Goal: Download file/media

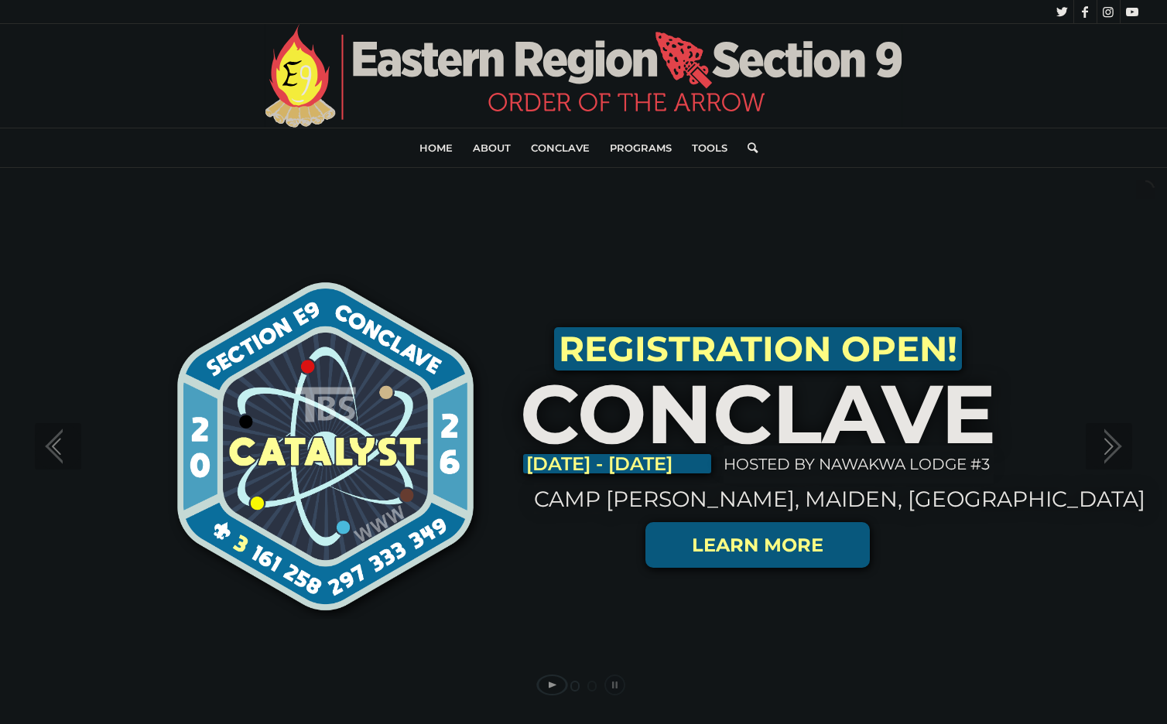
click at [764, 547] on link at bounding box center [757, 545] width 224 height 46
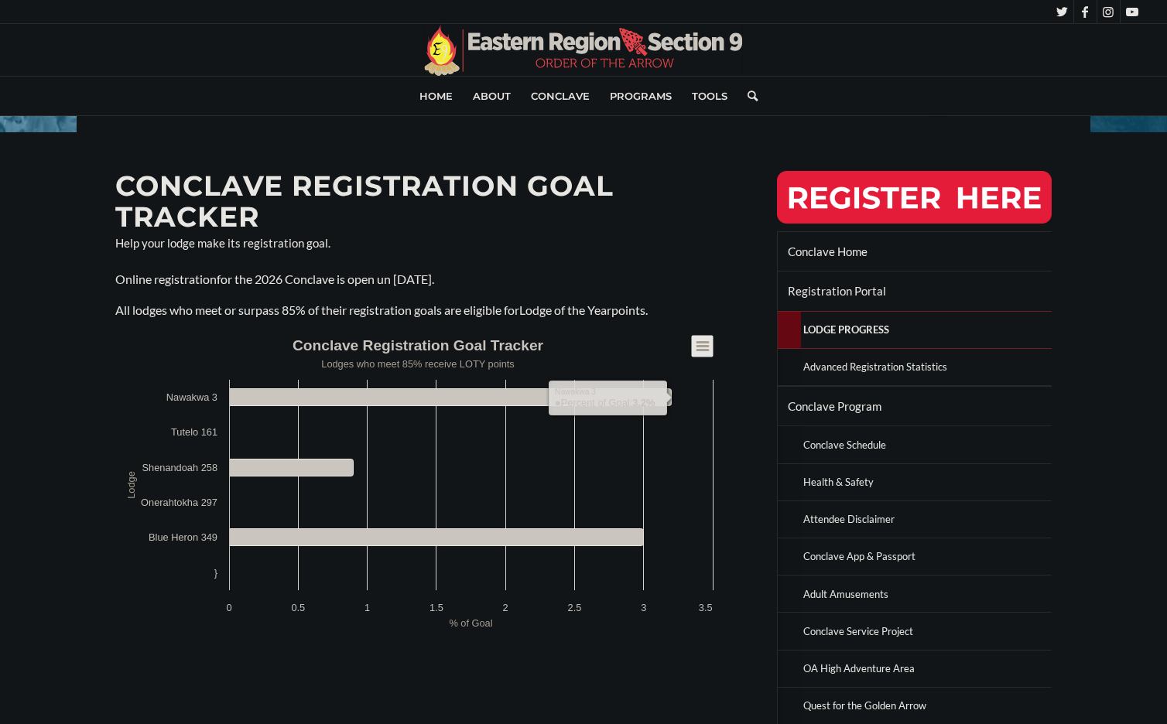
scroll to position [299, 0]
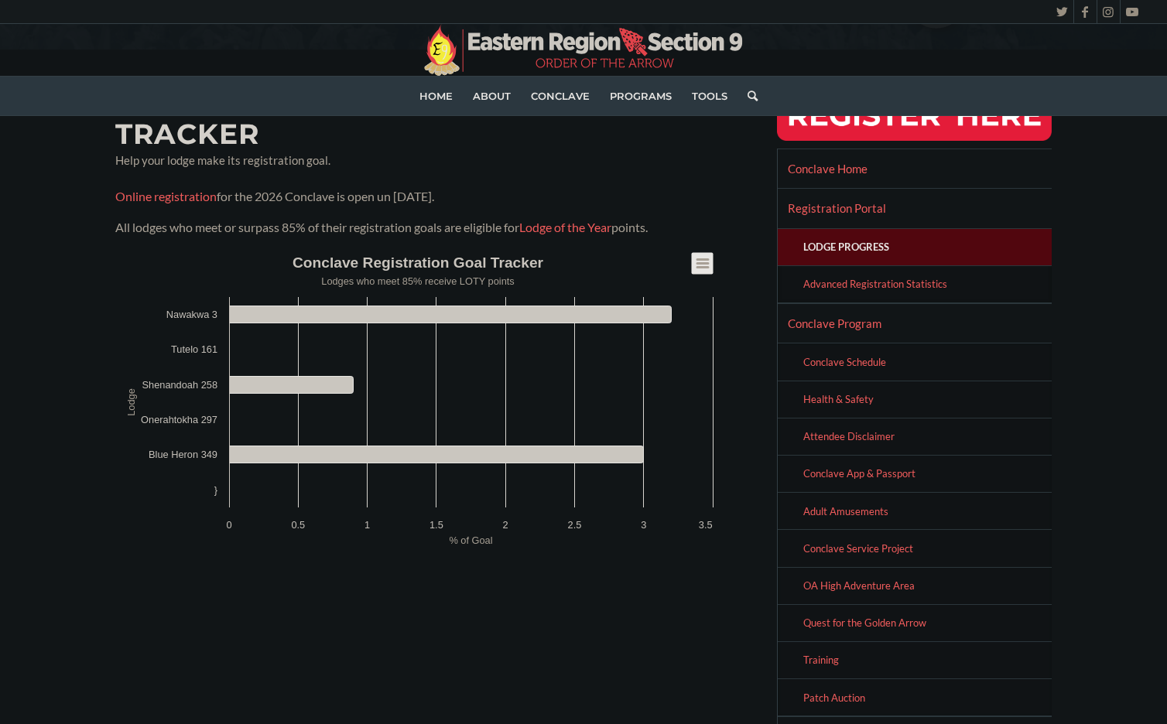
scroll to position [309, 0]
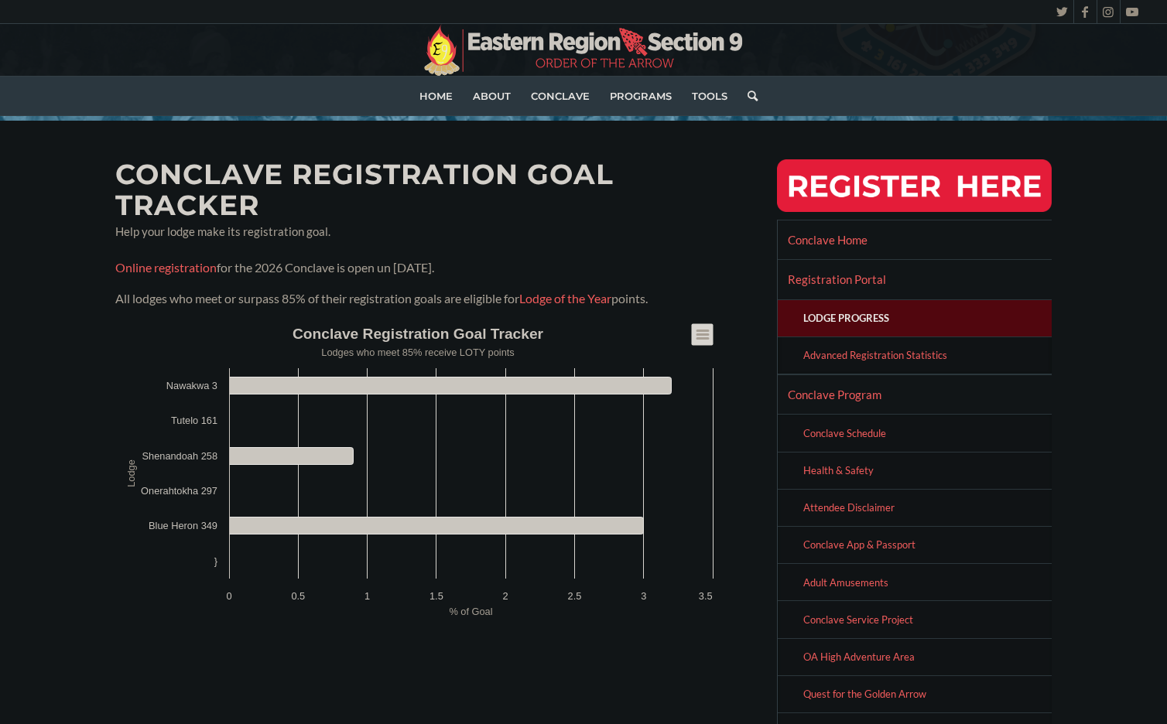
click at [700, 332] on icon "Conclave Registration Goal Tracker" at bounding box center [702, 334] width 11 height 8
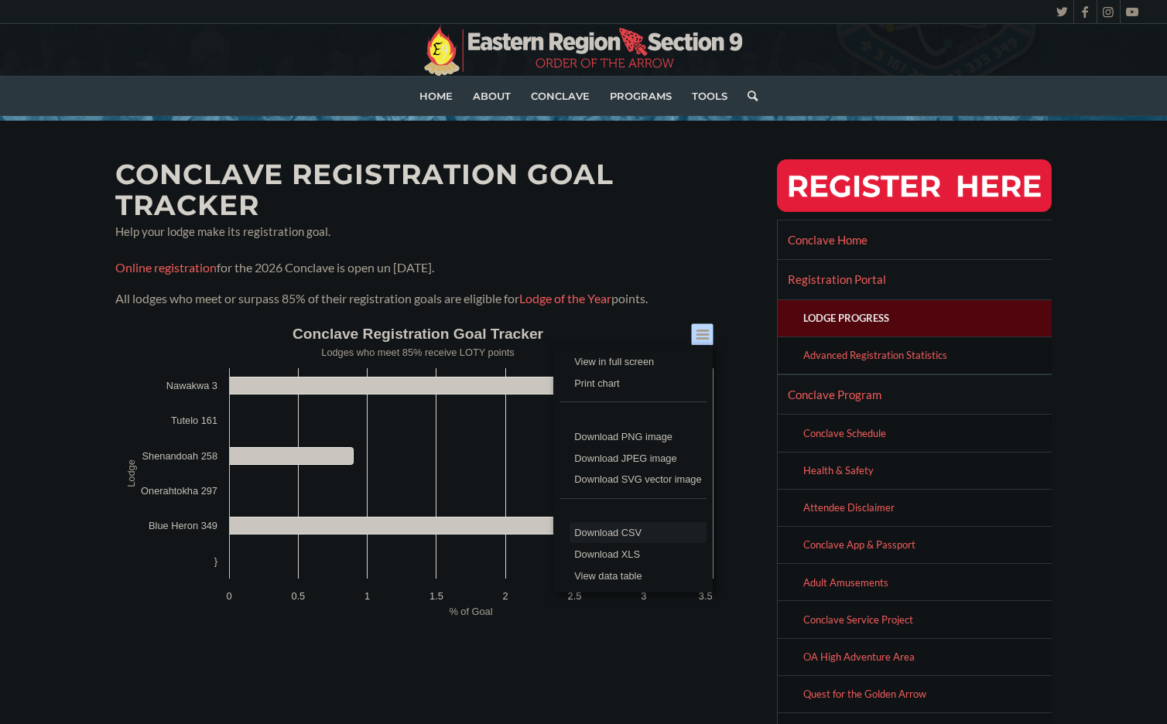
click at [662, 524] on li "Download CSV" at bounding box center [637, 533] width 137 height 22
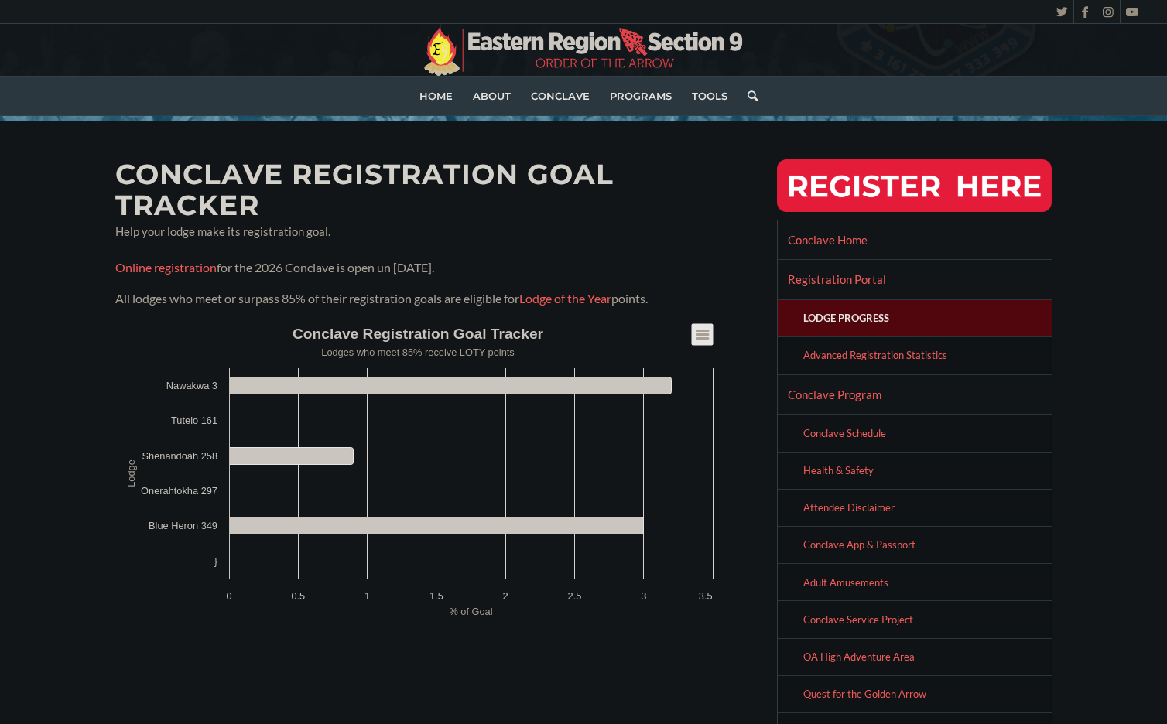
click at [729, 276] on div "Conclave Registration Goal Tracker Help your lodge make its registration goal. …" at bounding box center [583, 637] width 936 height 957
click at [832, 358] on link "Advanced Registration Statistics" at bounding box center [926, 355] width 251 height 36
